Goal: Use online tool/utility: Utilize a website feature to perform a specific function

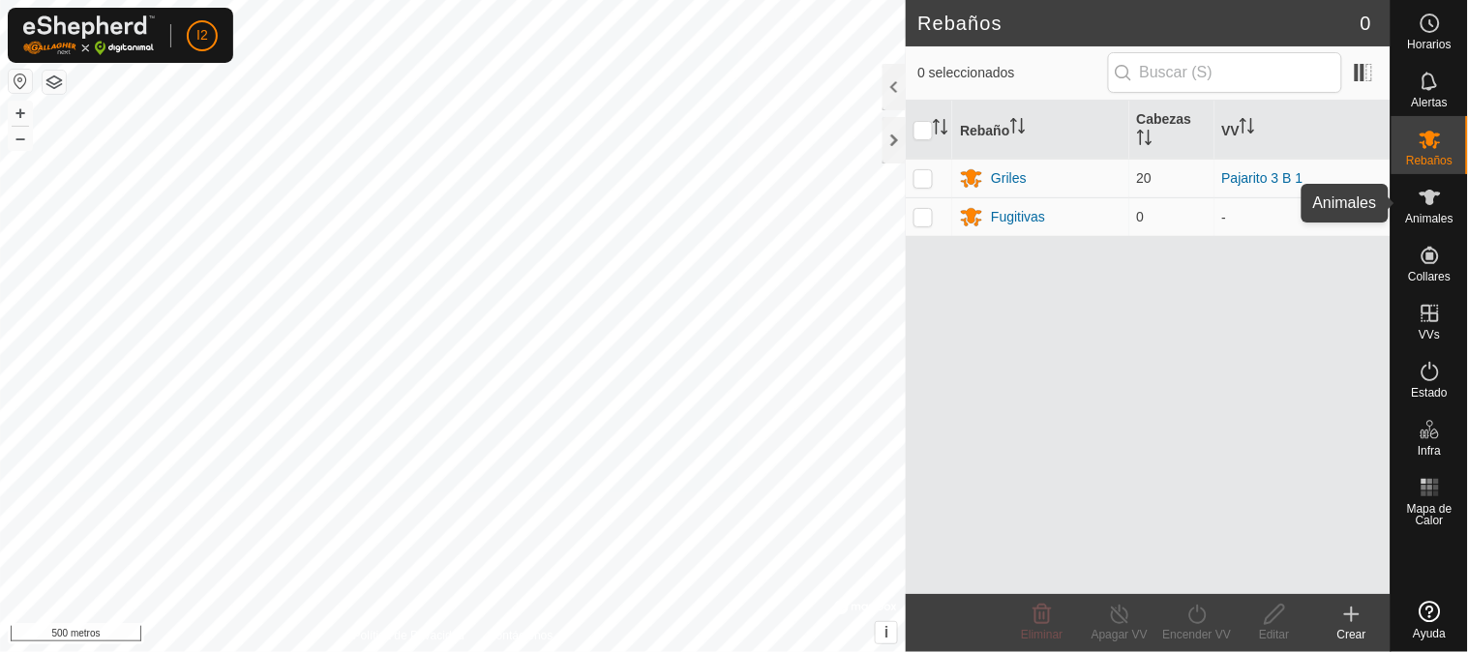
click at [1419, 198] on icon at bounding box center [1430, 197] width 23 height 23
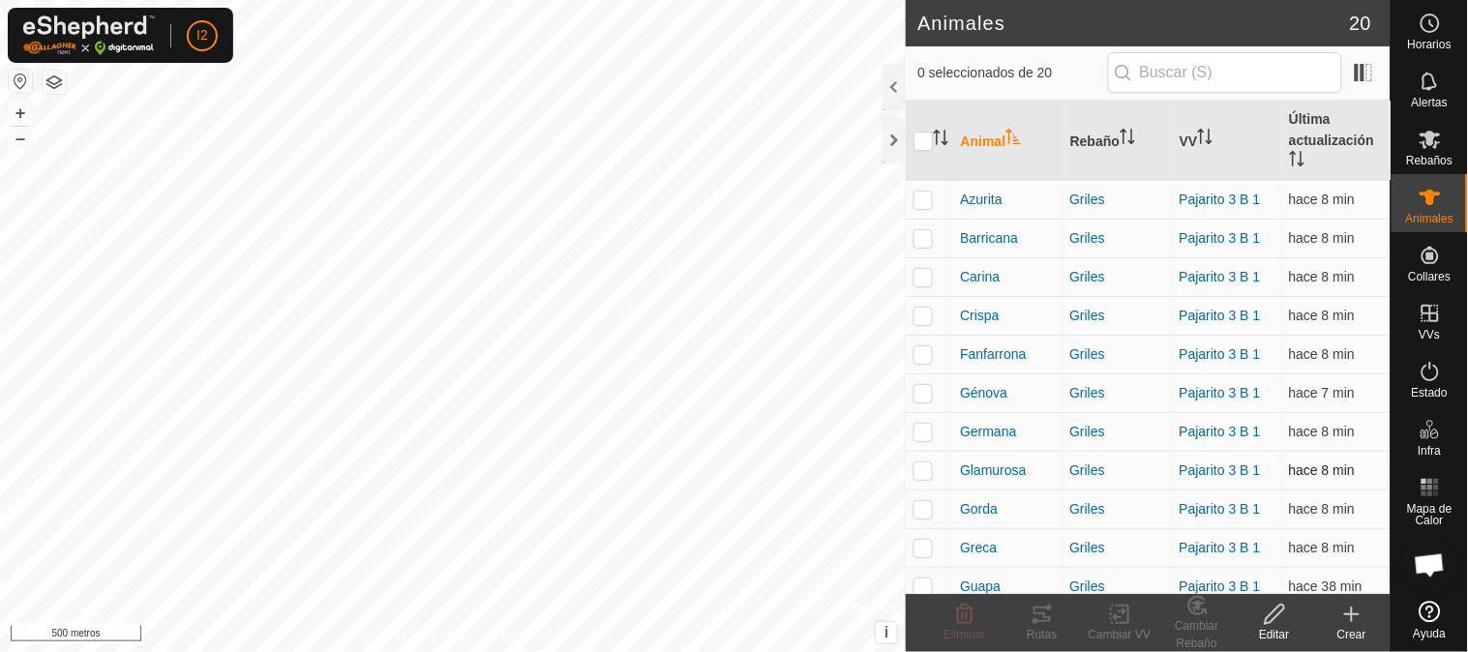
click at [925, 472] on p-checkbox at bounding box center [923, 470] width 19 height 15
checkbox input "true"
click at [1033, 611] on icon at bounding box center [1042, 614] width 23 height 23
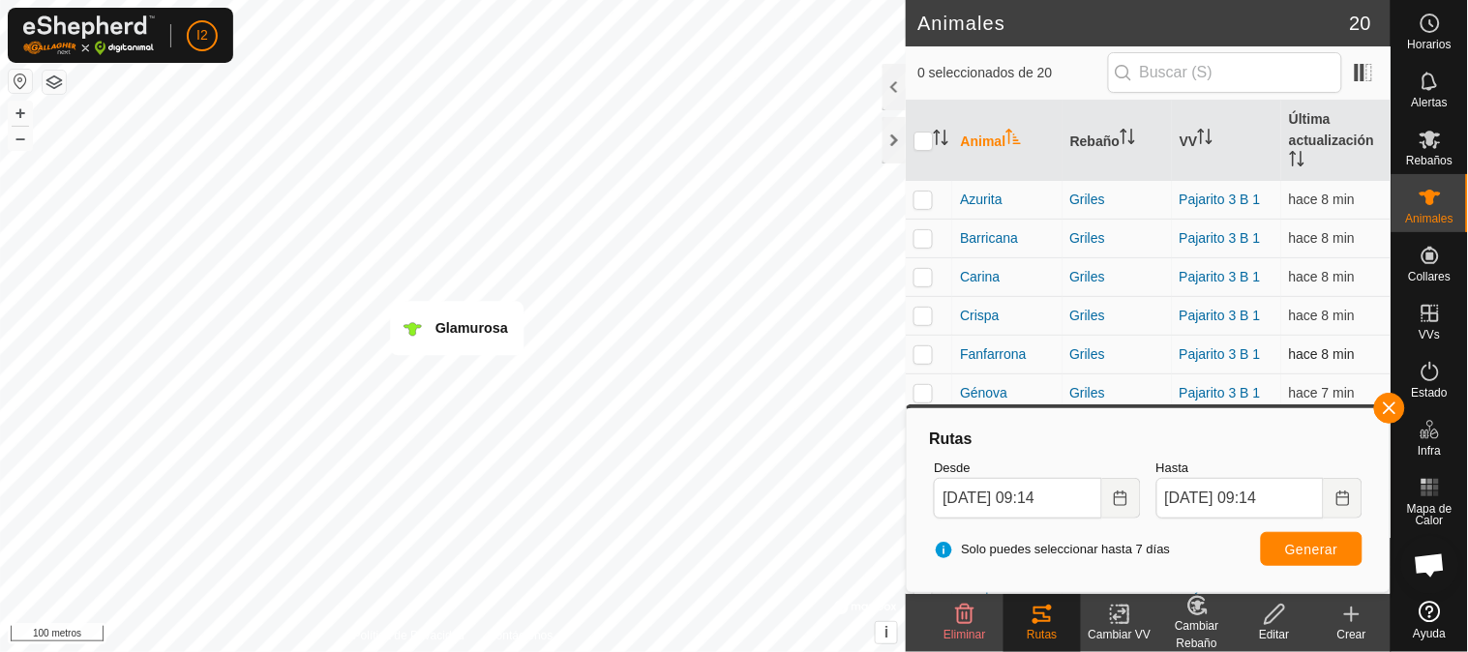
click at [926, 354] on p-checkbox at bounding box center [923, 354] width 19 height 15
checkbox input "true"
click at [1294, 536] on button "Generar" at bounding box center [1312, 549] width 102 height 34
